Goal: Information Seeking & Learning: Learn about a topic

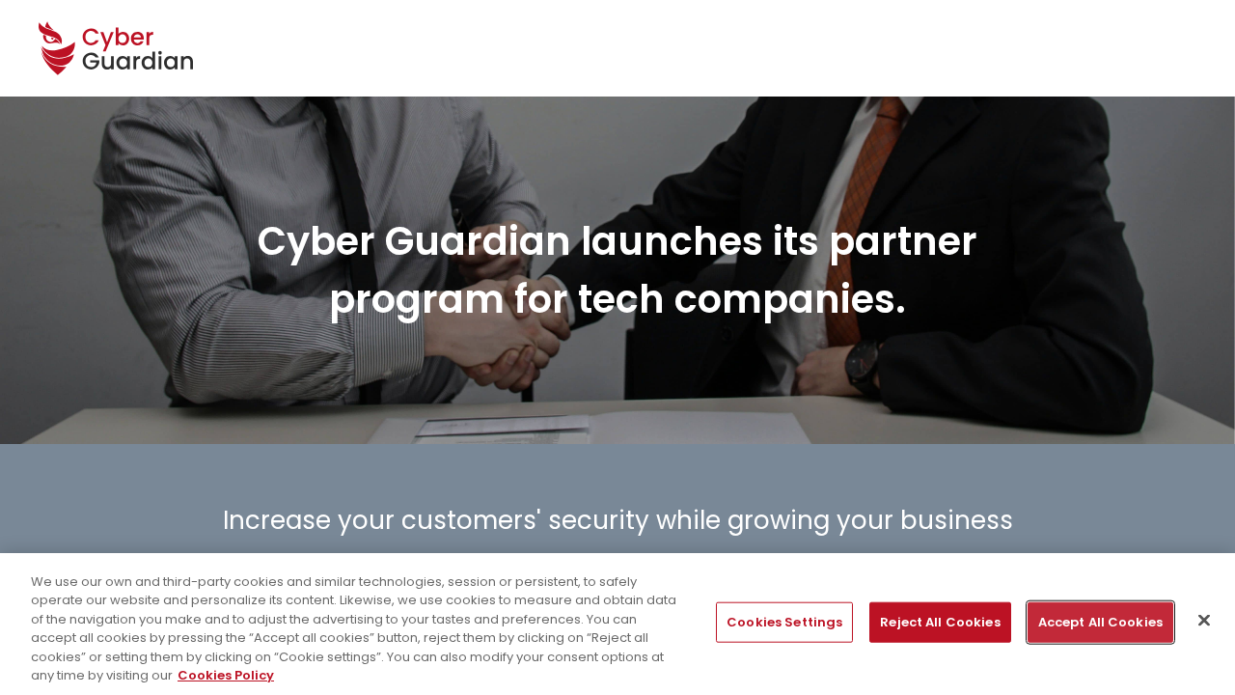
click at [1093, 621] on button "Accept All Cookies" at bounding box center [1101, 622] width 146 height 41
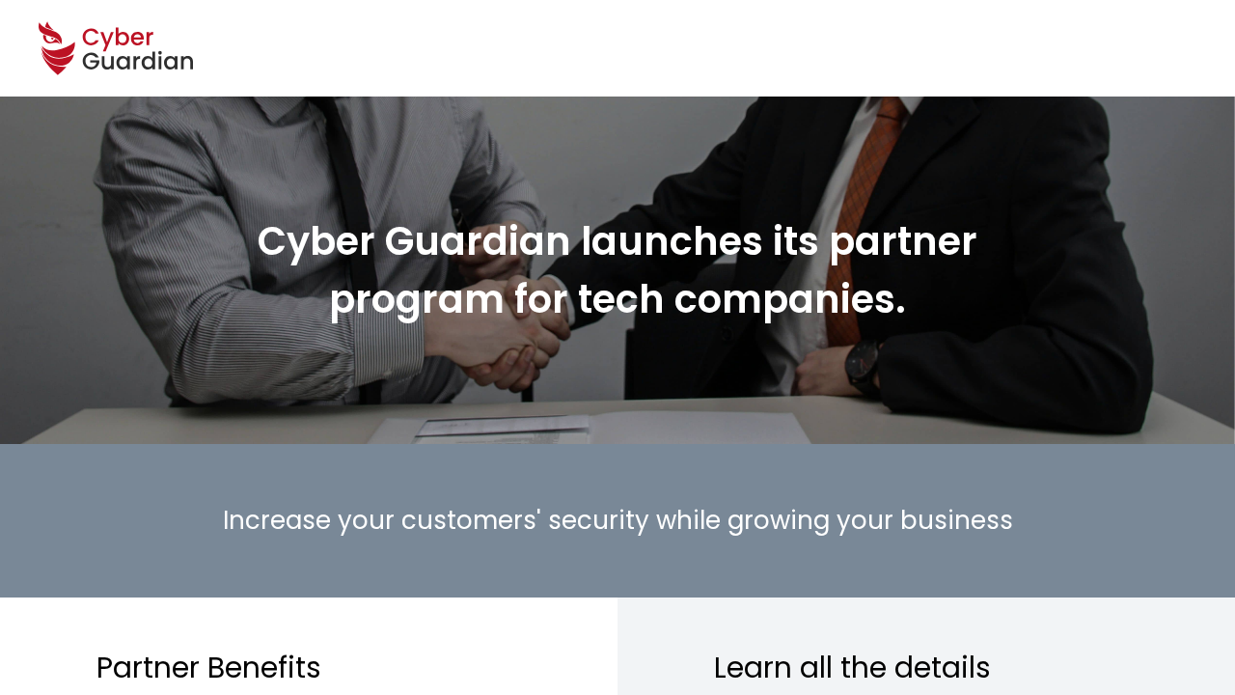
scroll to position [2222, 0]
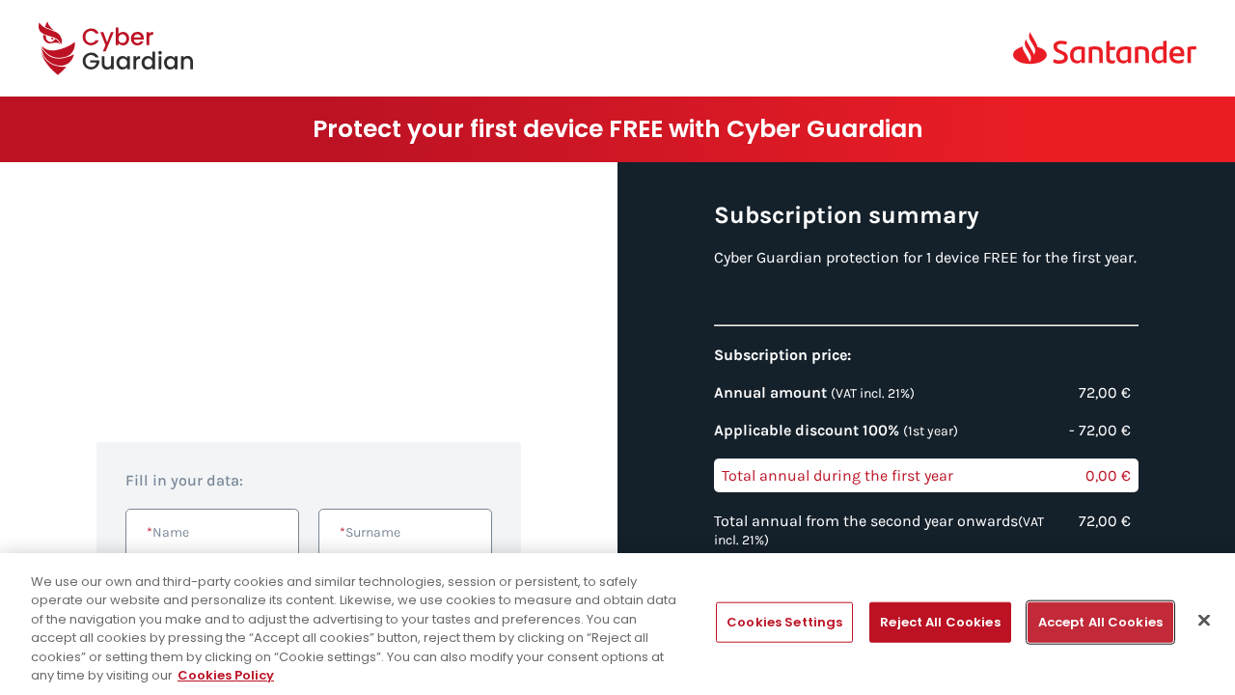
click at [1093, 621] on button "Accept All Cookies" at bounding box center [1101, 622] width 146 height 41
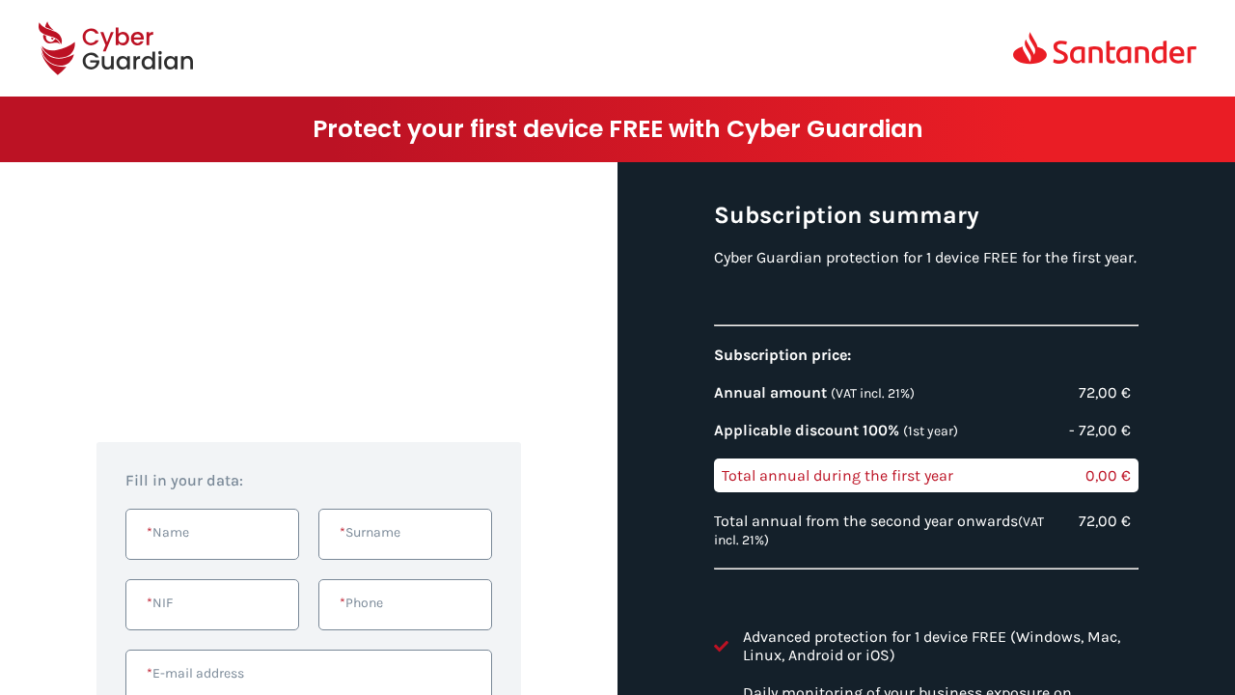
scroll to position [470, 0]
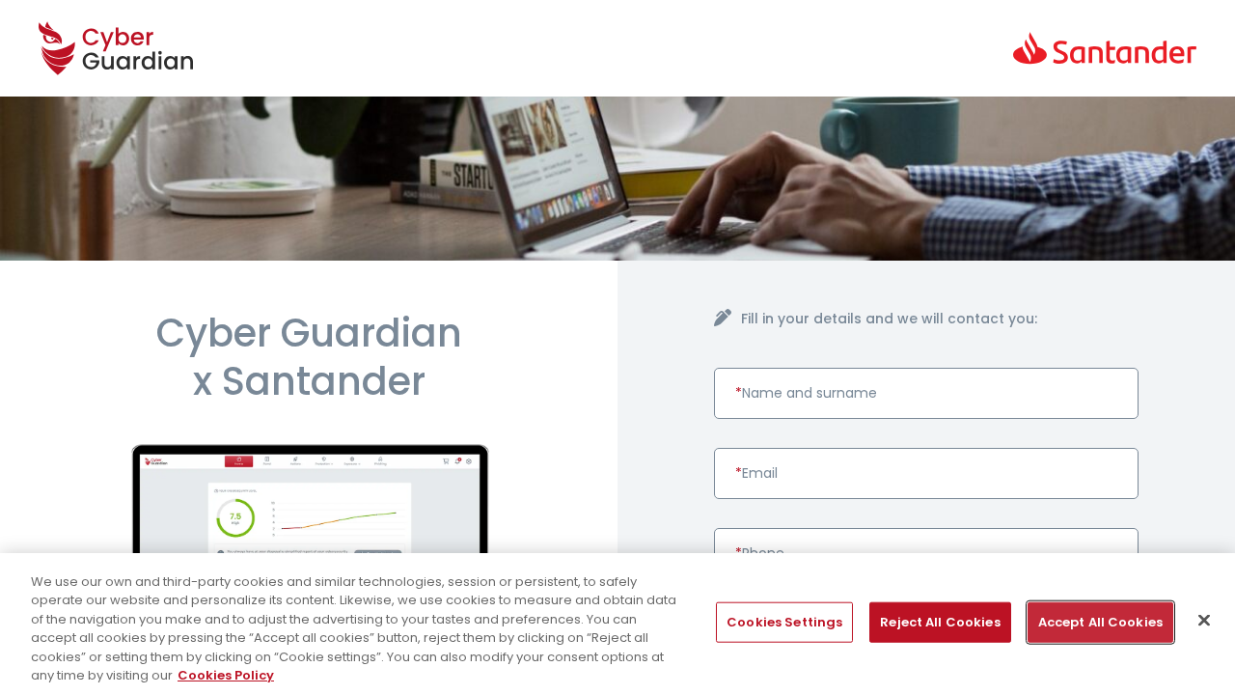
click at [1093, 621] on button "Accept All Cookies" at bounding box center [1101, 622] width 146 height 41
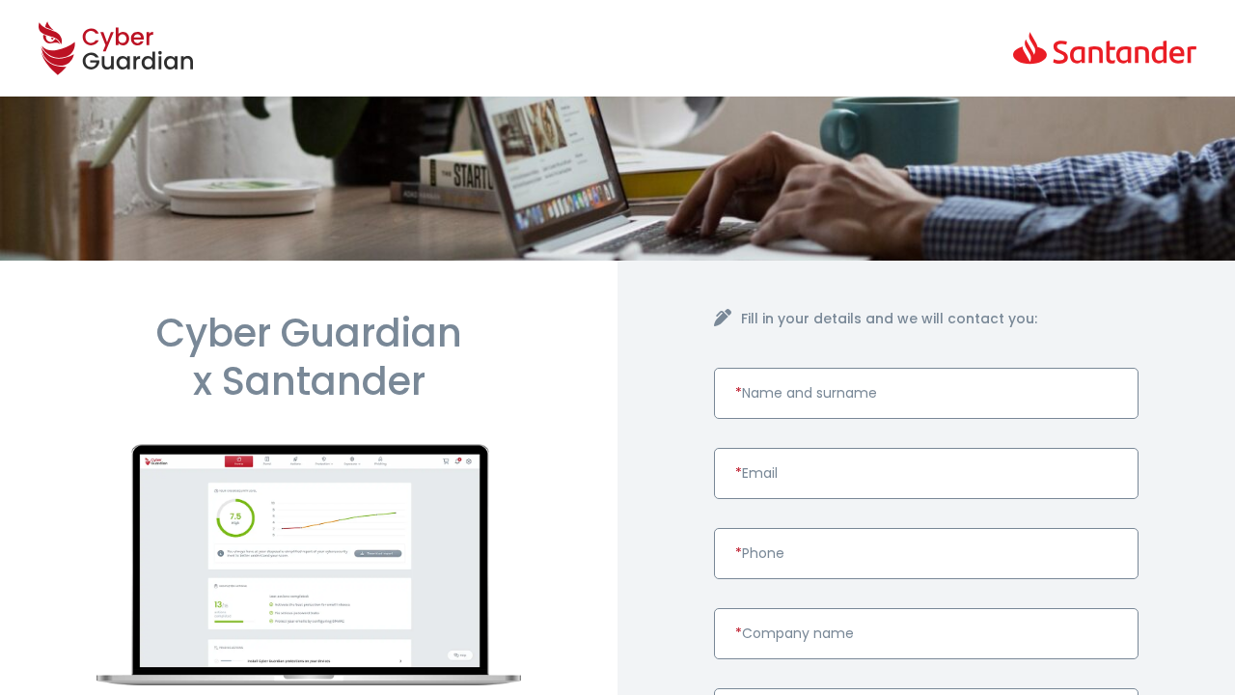
scroll to position [793, 0]
